Goal: Navigation & Orientation: Find specific page/section

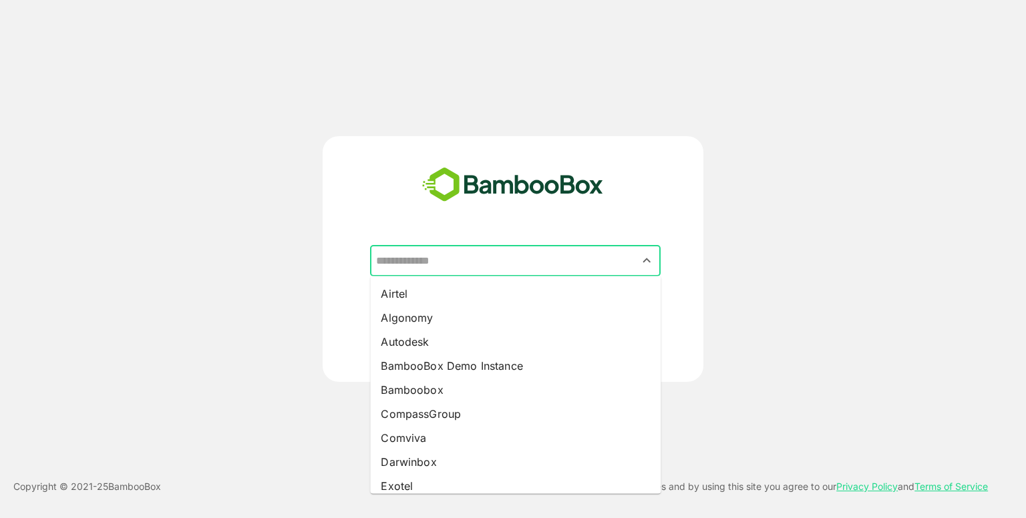
click at [524, 256] on input "text" at bounding box center [515, 260] width 285 height 25
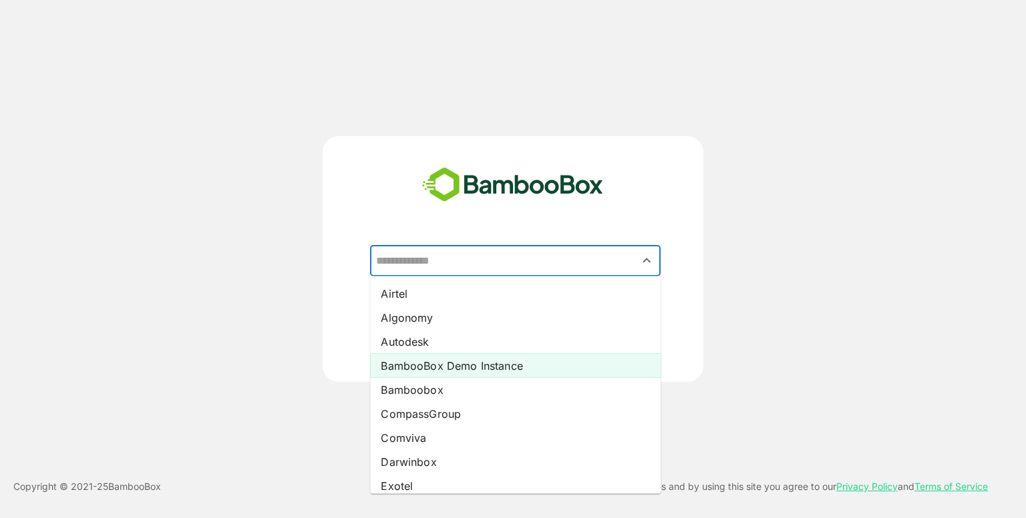
click at [486, 368] on li "BambooBox Demo Instance" at bounding box center [515, 366] width 291 height 24
type input "**********"
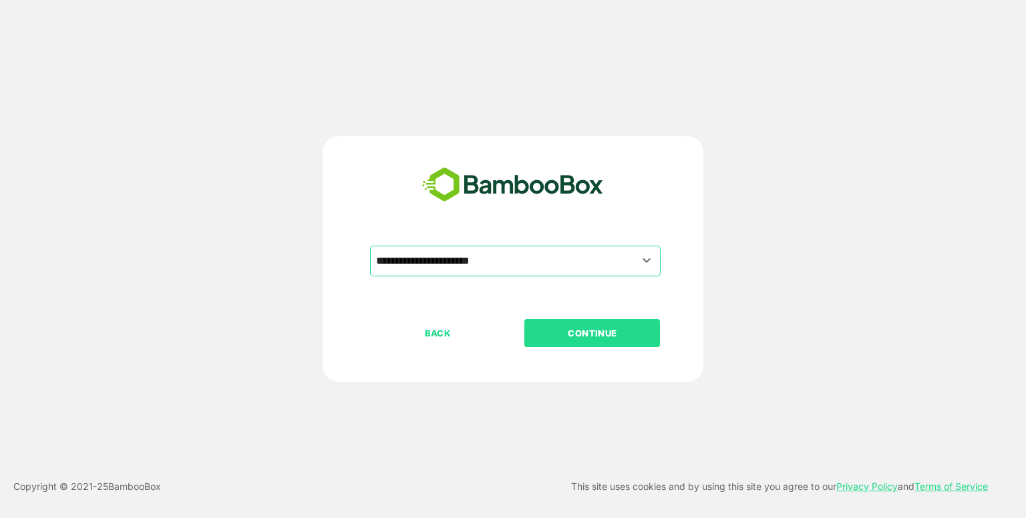
click at [593, 342] on button "CONTINUE" at bounding box center [592, 333] width 136 height 28
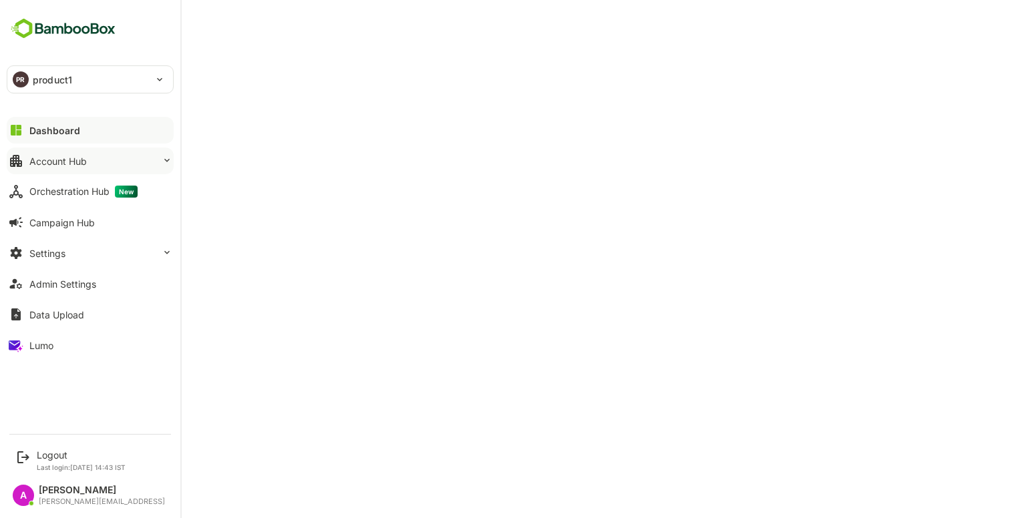
click at [62, 157] on div "Account Hub" at bounding box center [57, 161] width 57 height 11
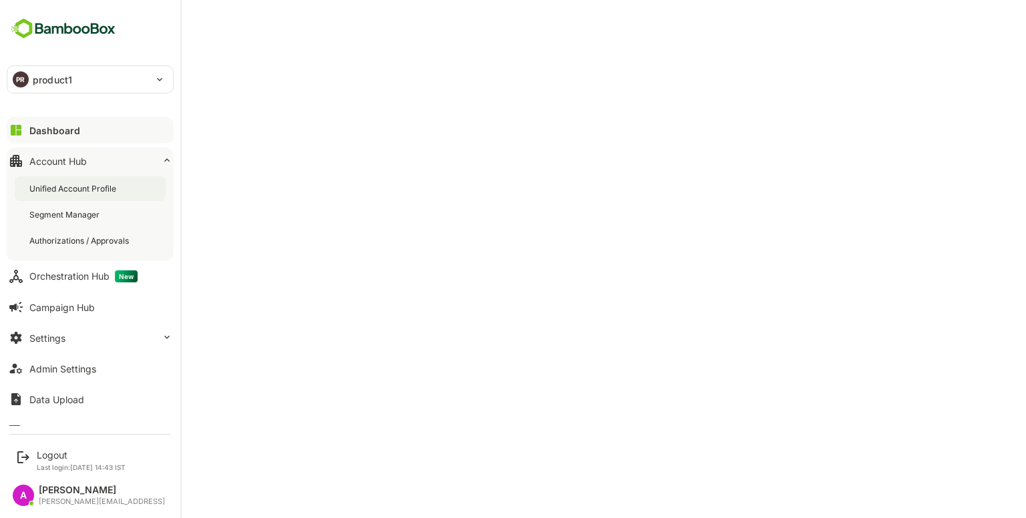
click at [84, 190] on div "Unified Account Profile" at bounding box center [73, 188] width 89 height 11
click at [69, 338] on button "Settings" at bounding box center [90, 338] width 167 height 27
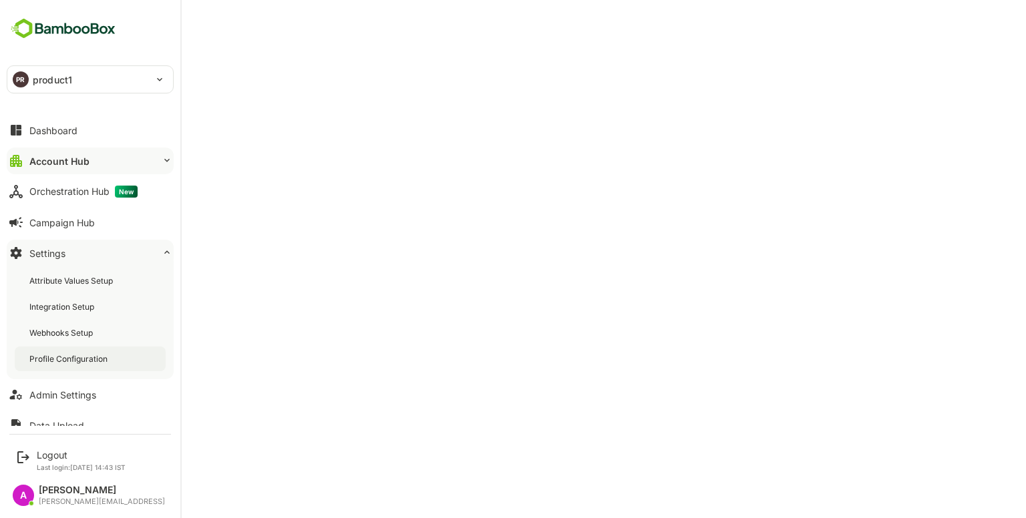
click at [83, 359] on div "Profile Configuration" at bounding box center [69, 358] width 81 height 11
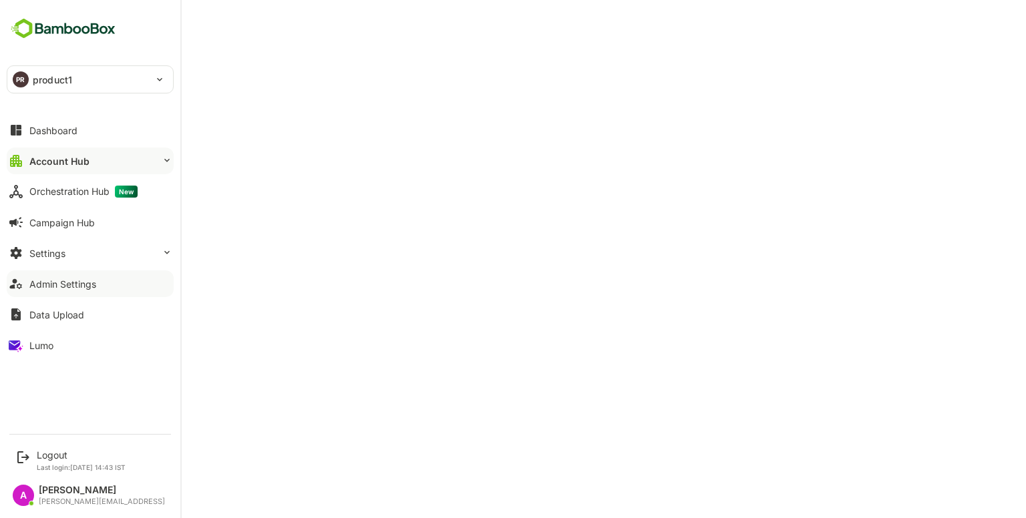
click at [67, 275] on button "Admin Settings" at bounding box center [90, 284] width 167 height 27
